Goal: Task Accomplishment & Management: Use online tool/utility

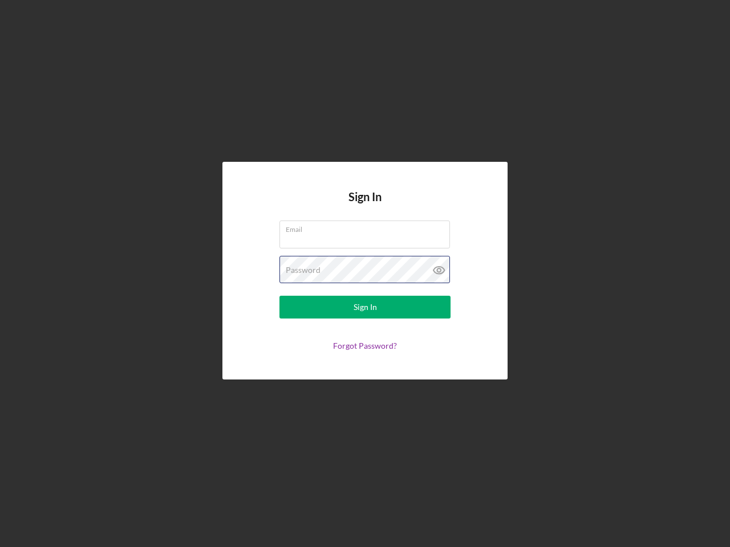
click at [365, 274] on div "Password" at bounding box center [364, 270] width 171 height 29
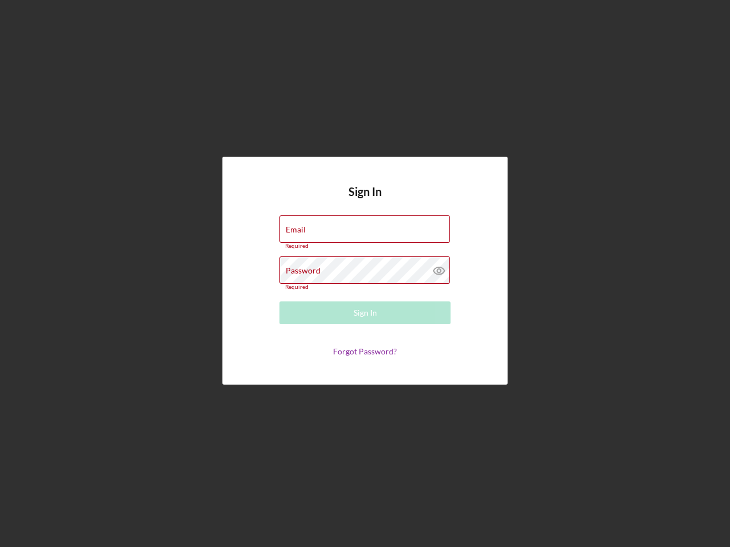
click at [439, 270] on icon at bounding box center [439, 271] width 29 height 29
